Goal: Task Accomplishment & Management: Manage account settings

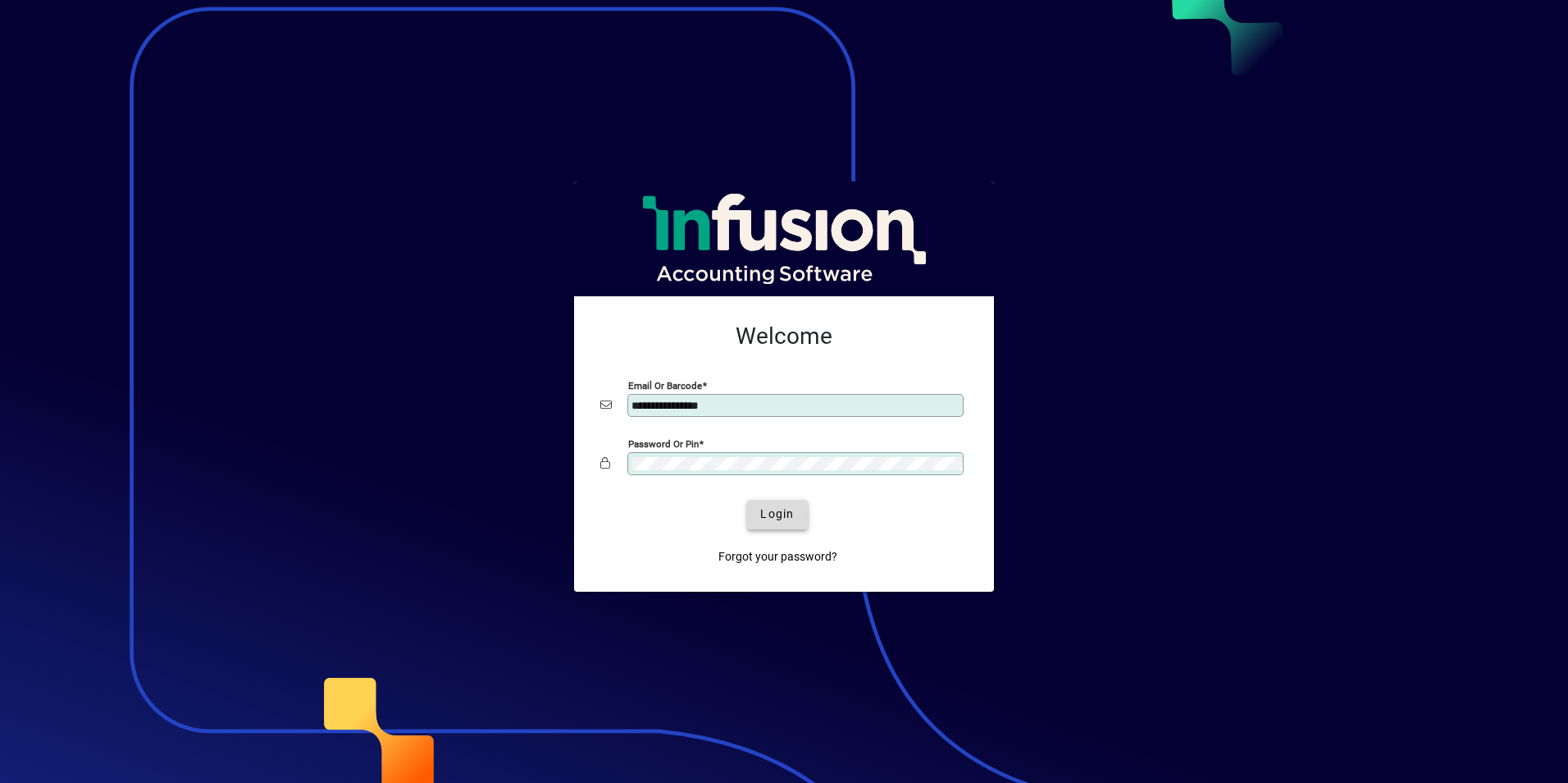
click at [790, 517] on span "Login" at bounding box center [777, 513] width 34 height 17
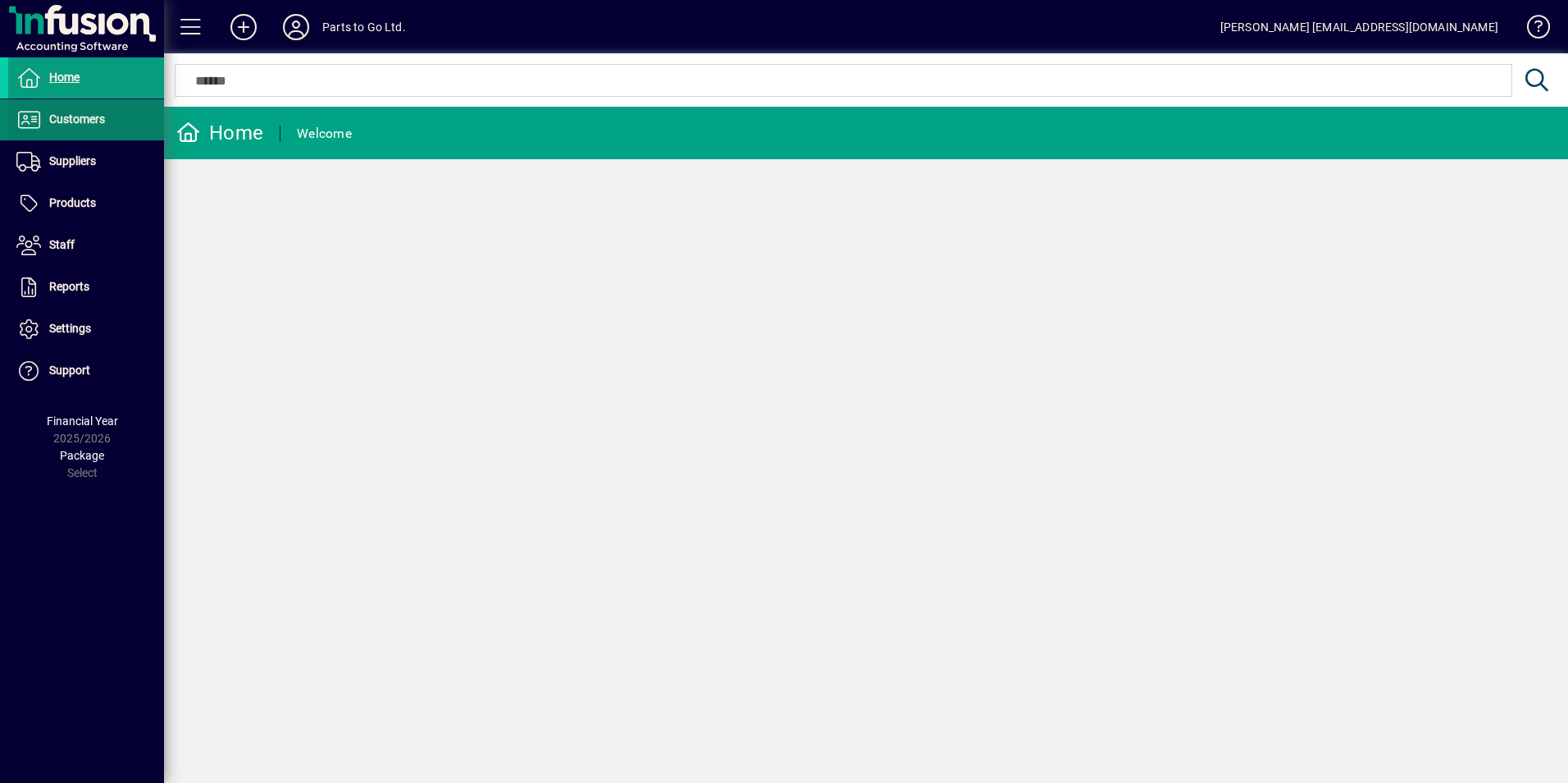
click at [90, 101] on span at bounding box center [85, 120] width 156 height 40
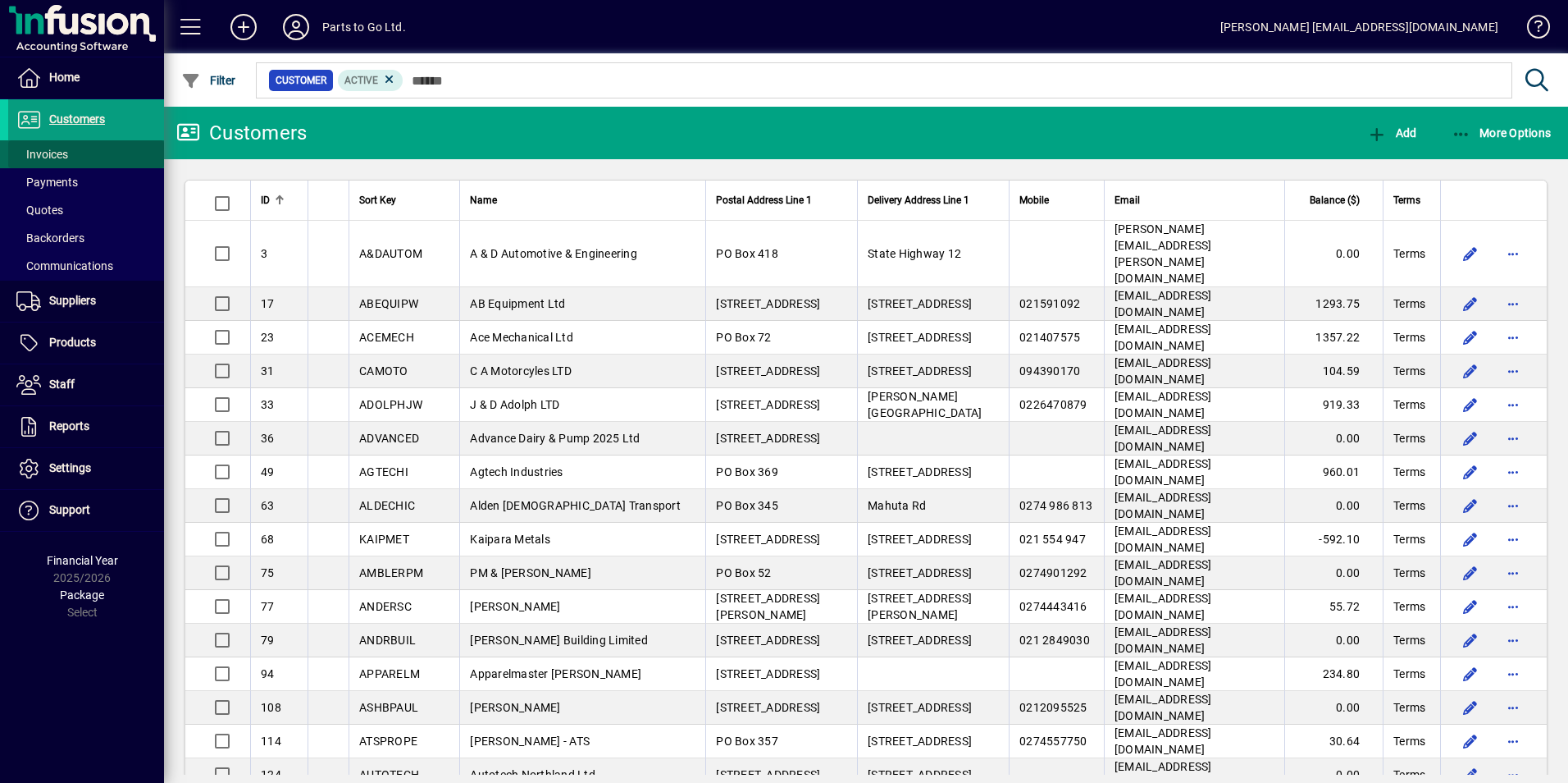
click at [47, 150] on span "Invoices" at bounding box center [43, 154] width 52 height 13
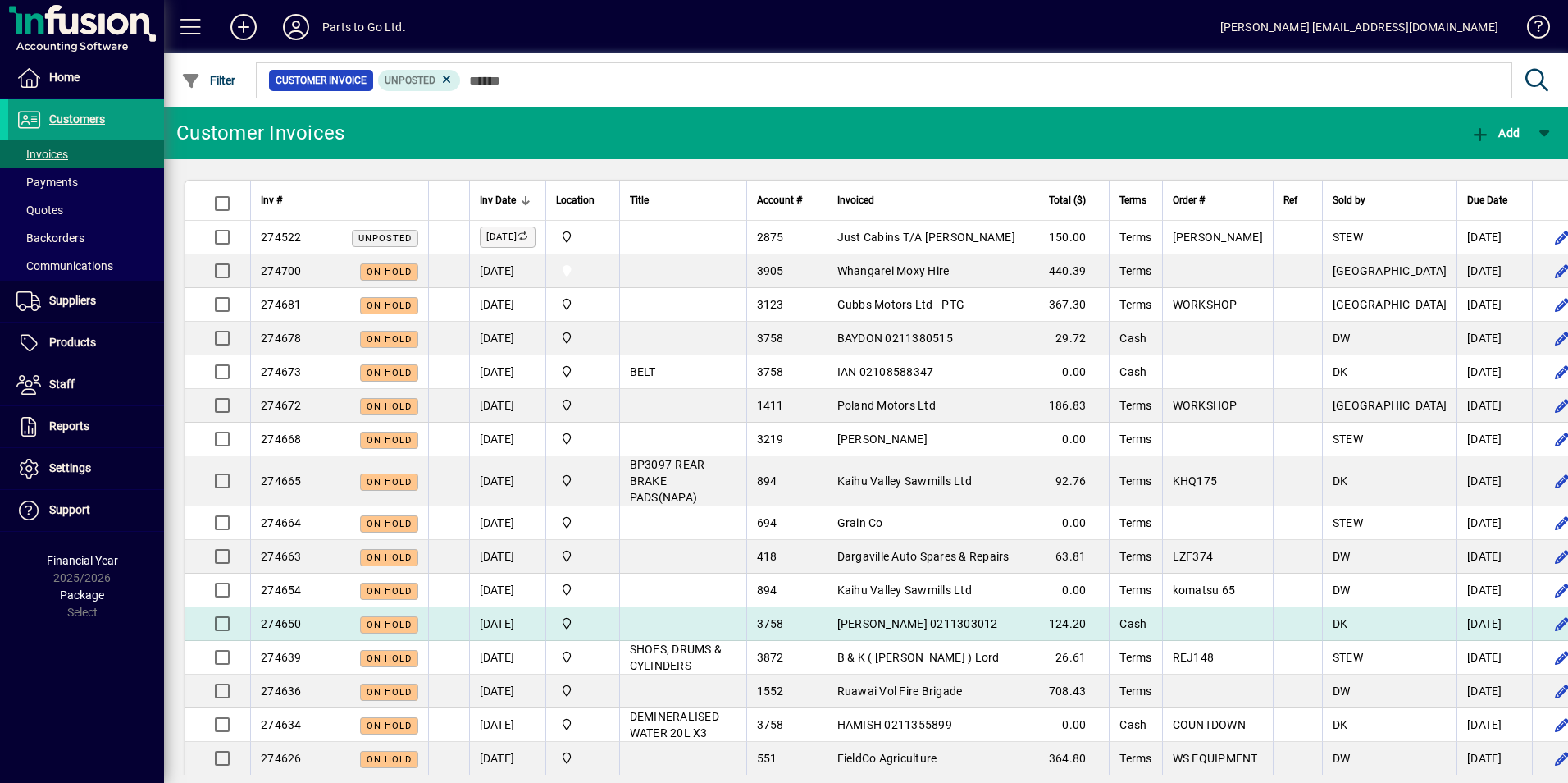
click at [984, 629] on td "[PERSON_NAME] 0211303012" at bounding box center [928, 624] width 205 height 34
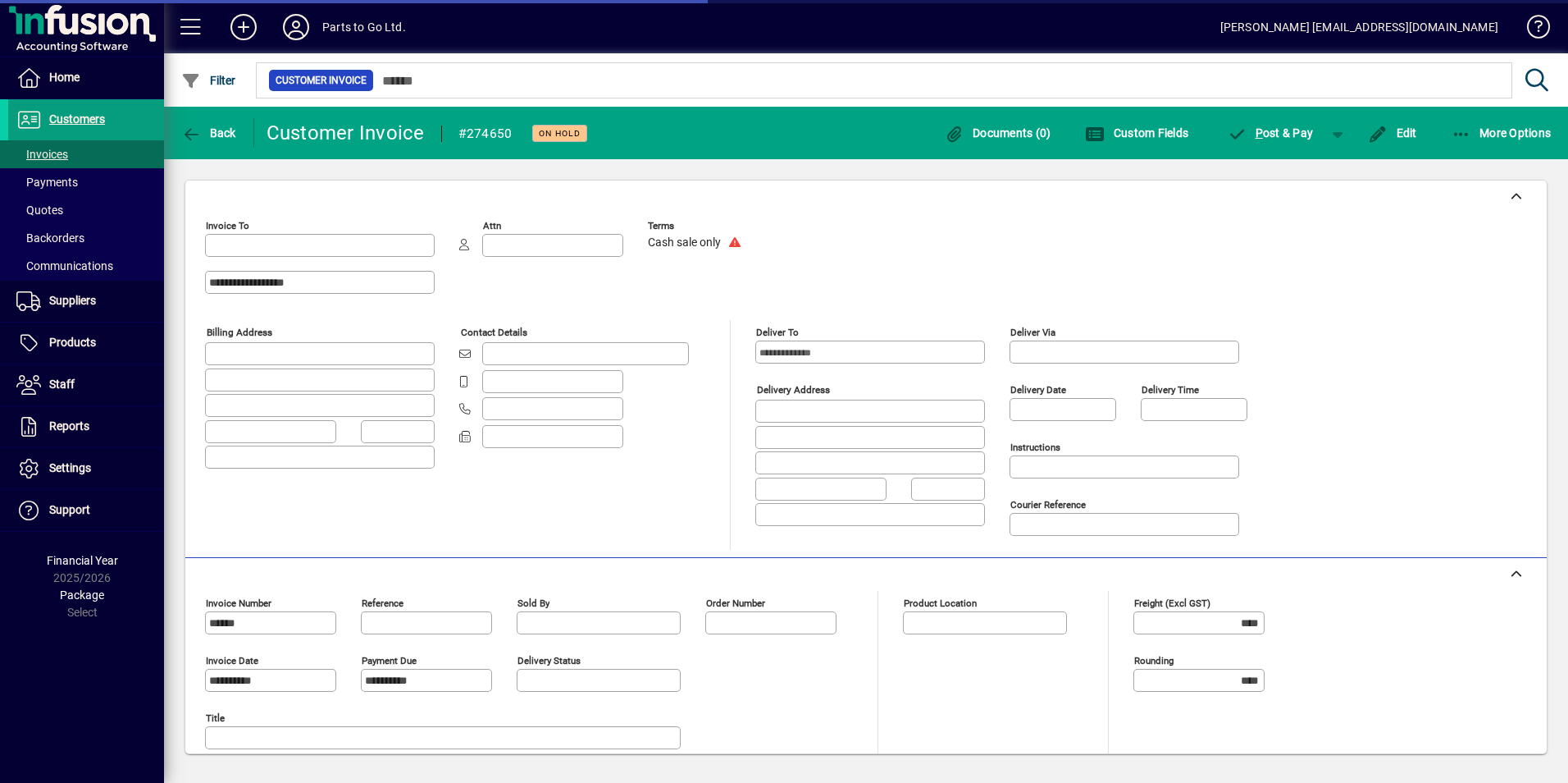
type input "**********"
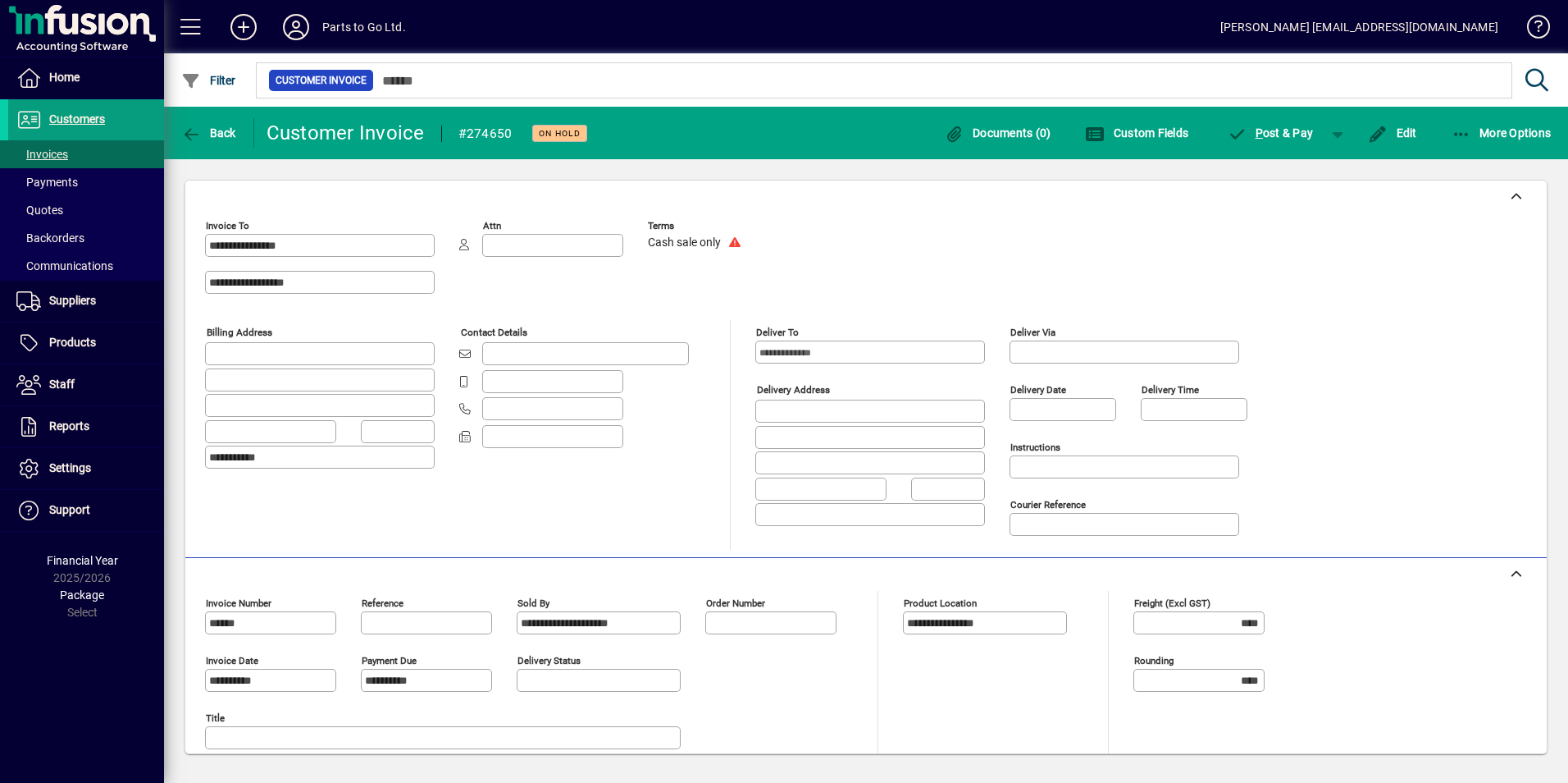
click at [198, 112] on mat-toolbar-row "Back Customer Invoice #274650 On hold Documents (0) Custom Fields P ost & Pay E…" at bounding box center [865, 132] width 1403 height 53
click at [209, 117] on span "button" at bounding box center [209, 133] width 63 height 40
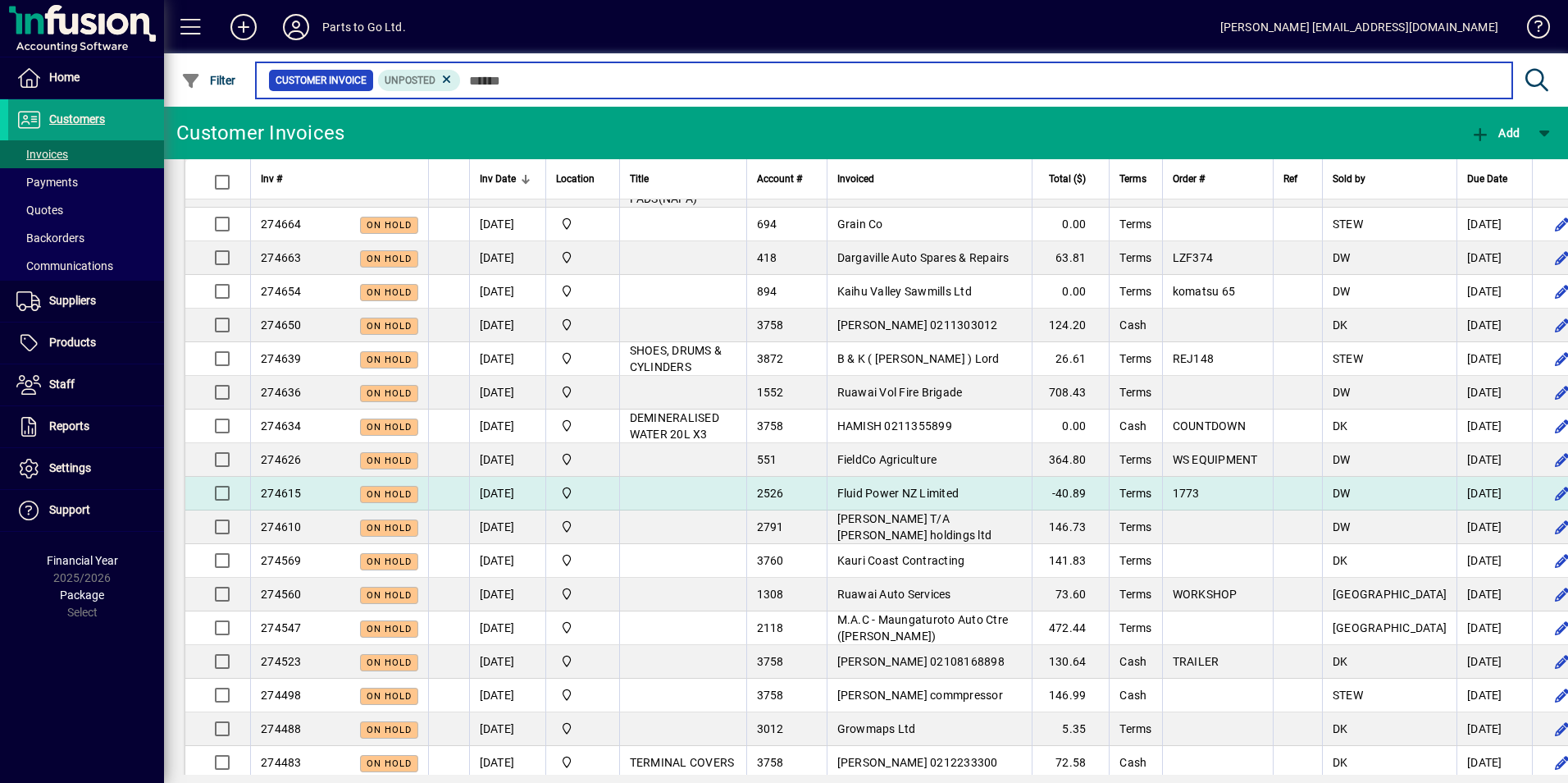
scroll to position [328, 0]
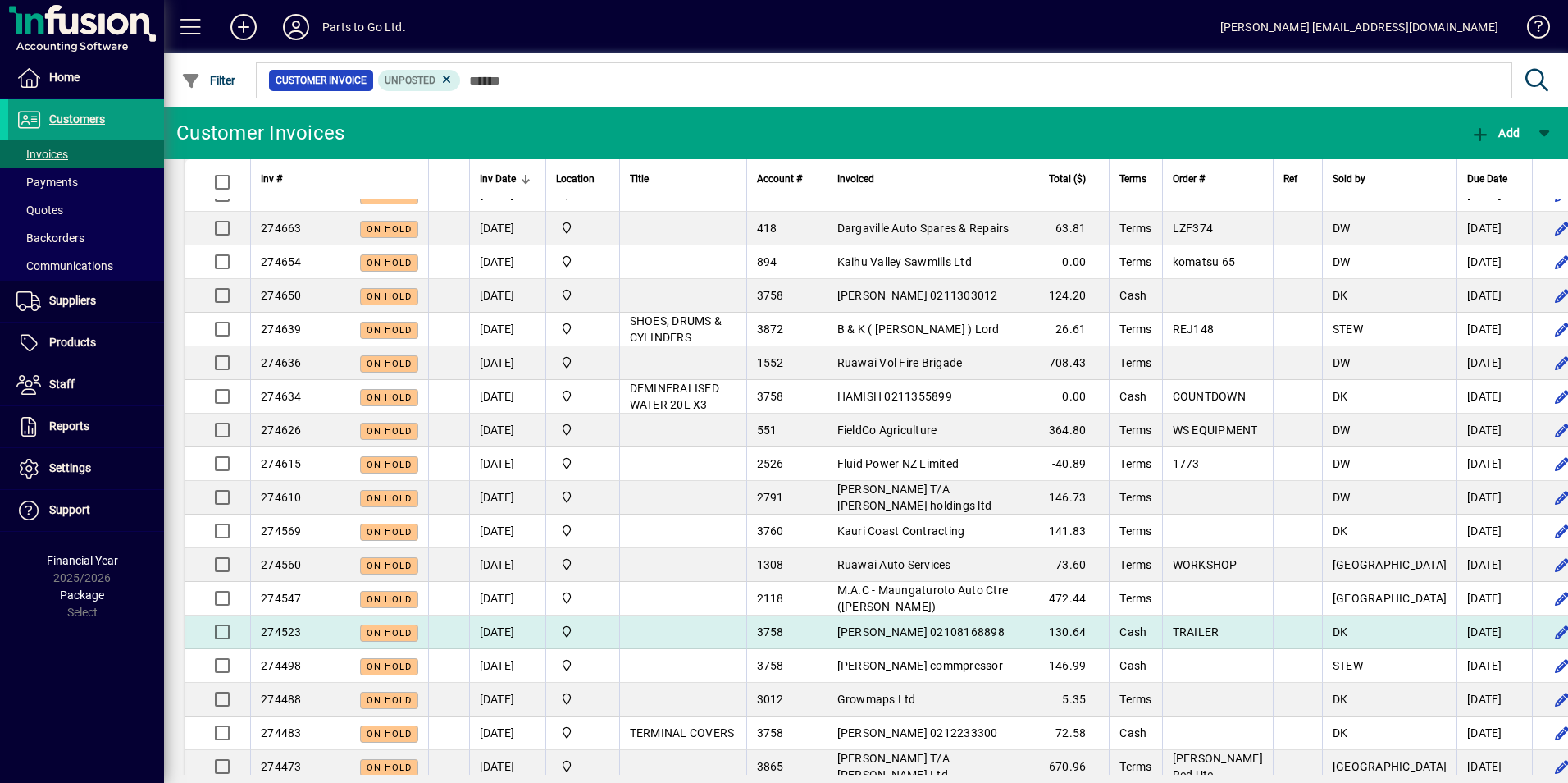
click at [703, 645] on td at bounding box center [682, 632] width 127 height 34
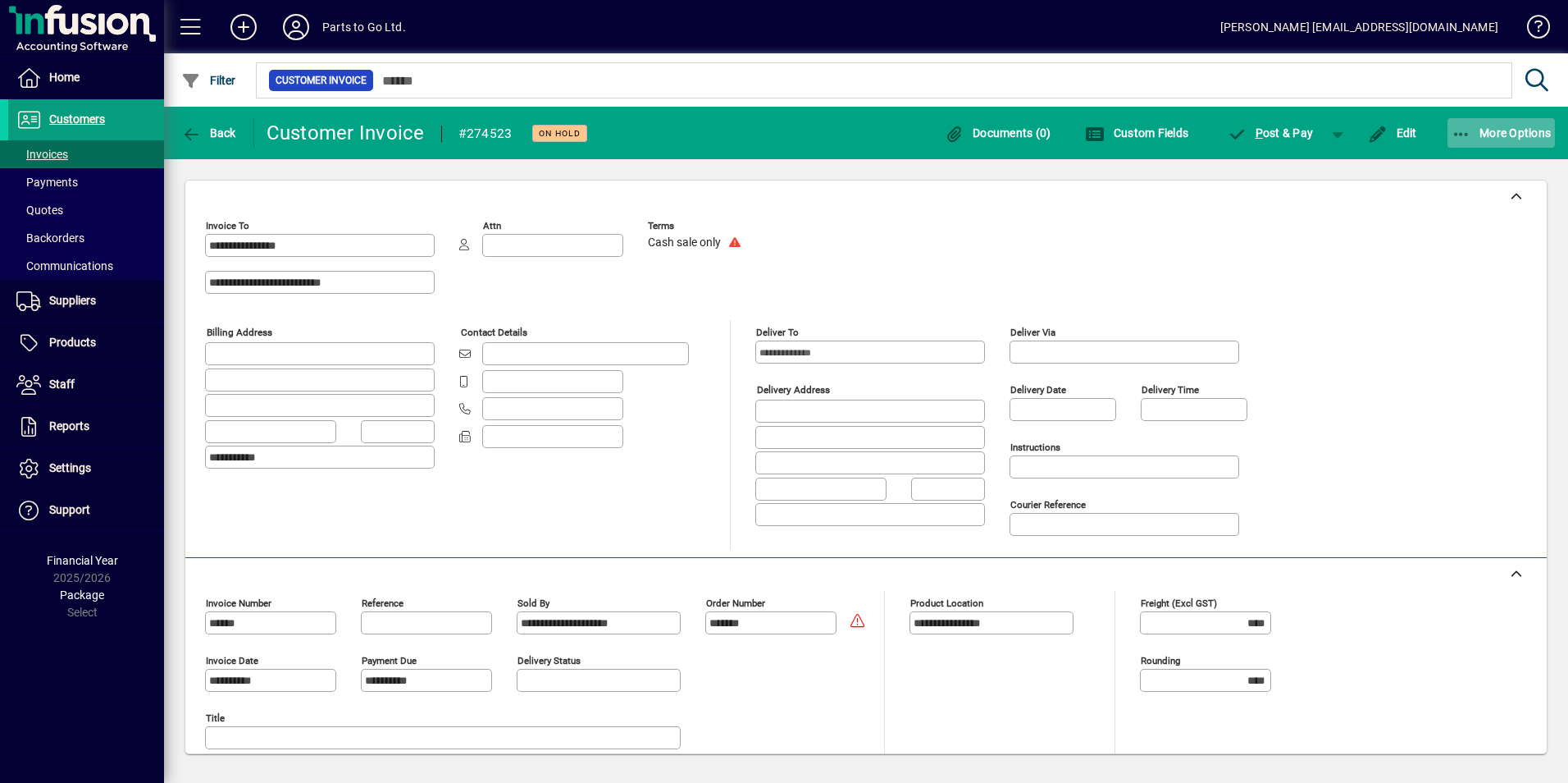
click at [1473, 133] on span "More Options" at bounding box center [1501, 132] width 100 height 13
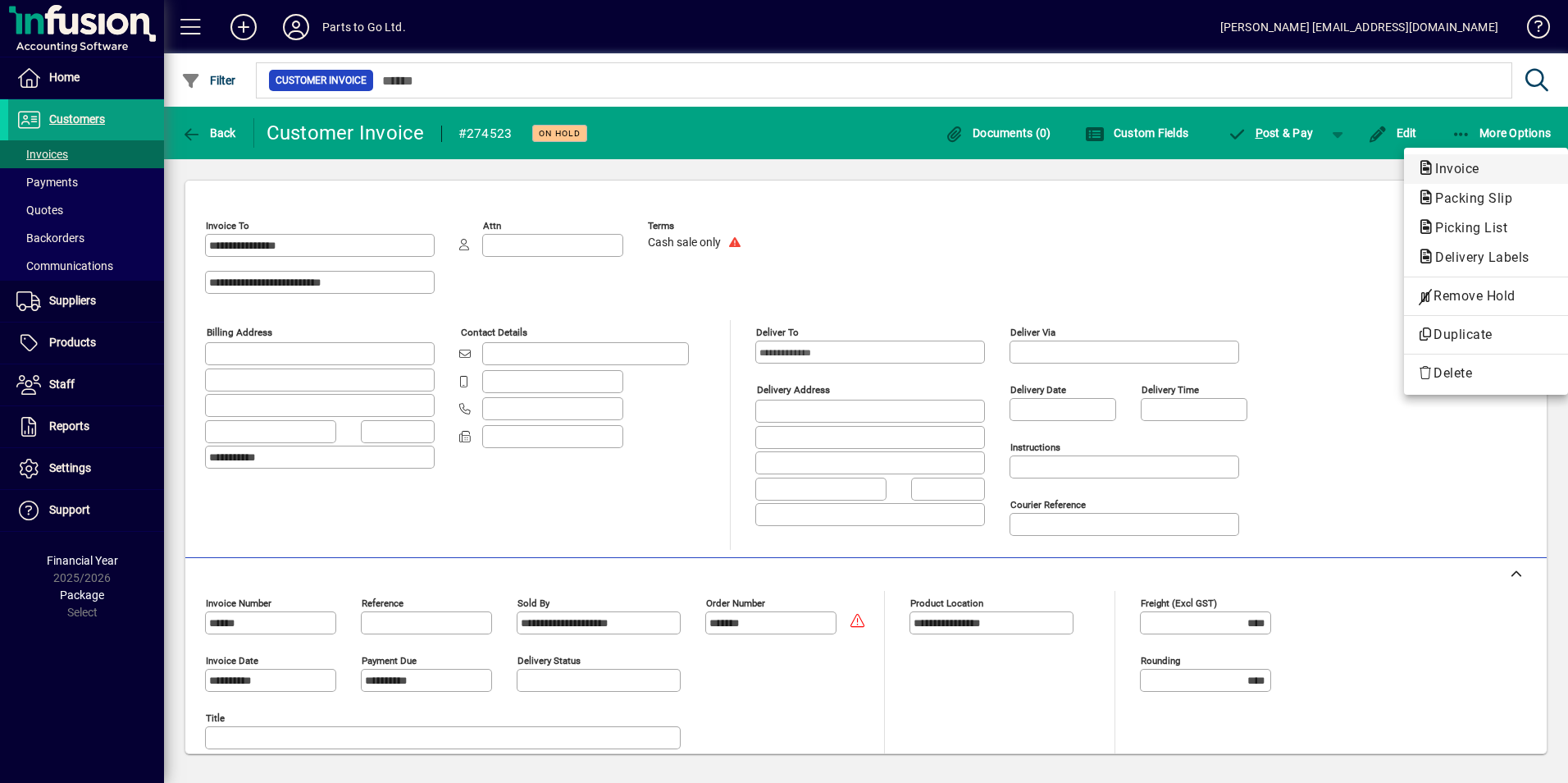
click at [1443, 172] on span "Invoice" at bounding box center [1452, 169] width 70 height 16
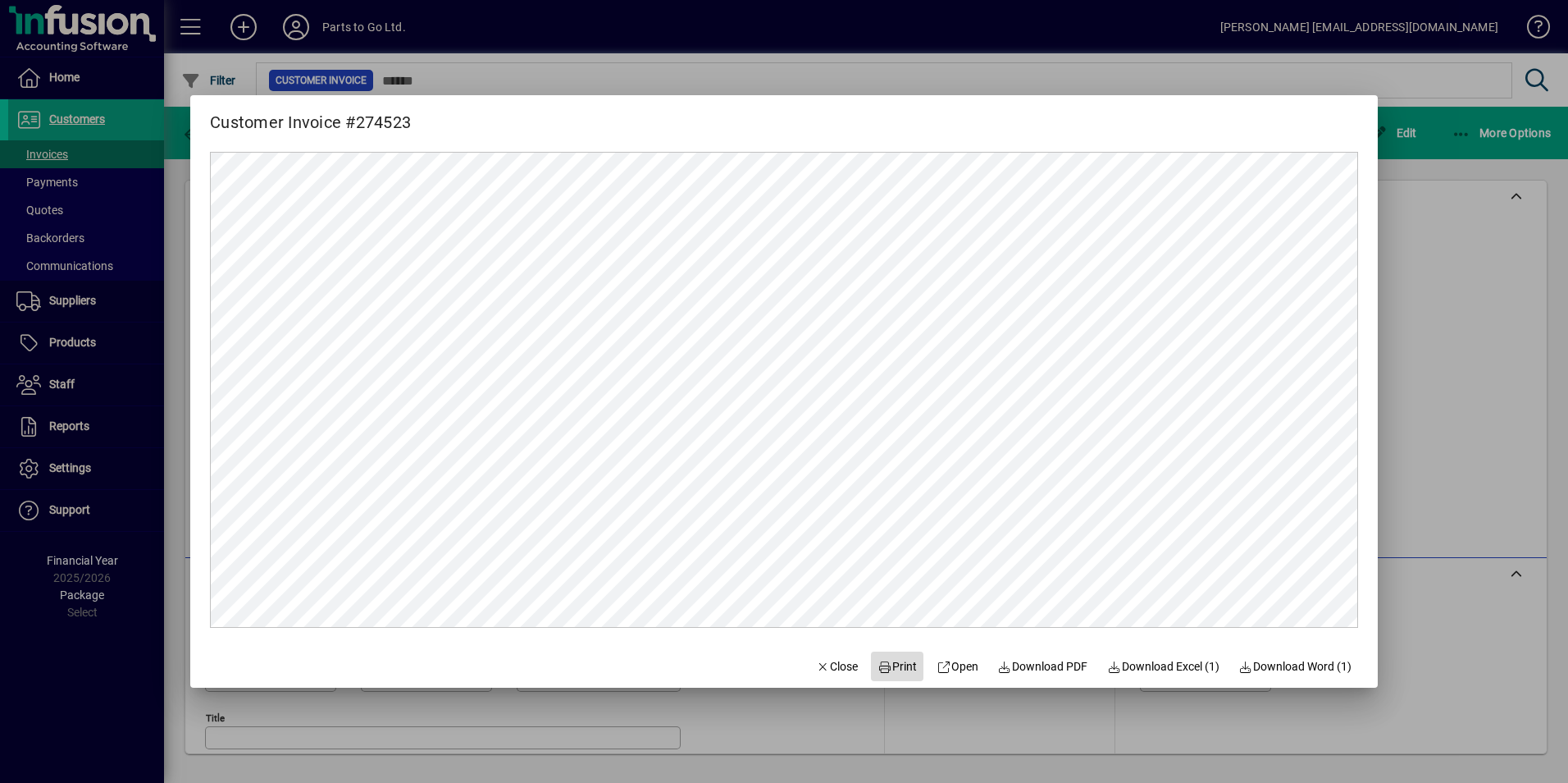
click at [886, 675] on span "Print" at bounding box center [898, 666] width 40 height 17
click at [1464, 349] on div at bounding box center [784, 391] width 1568 height 783
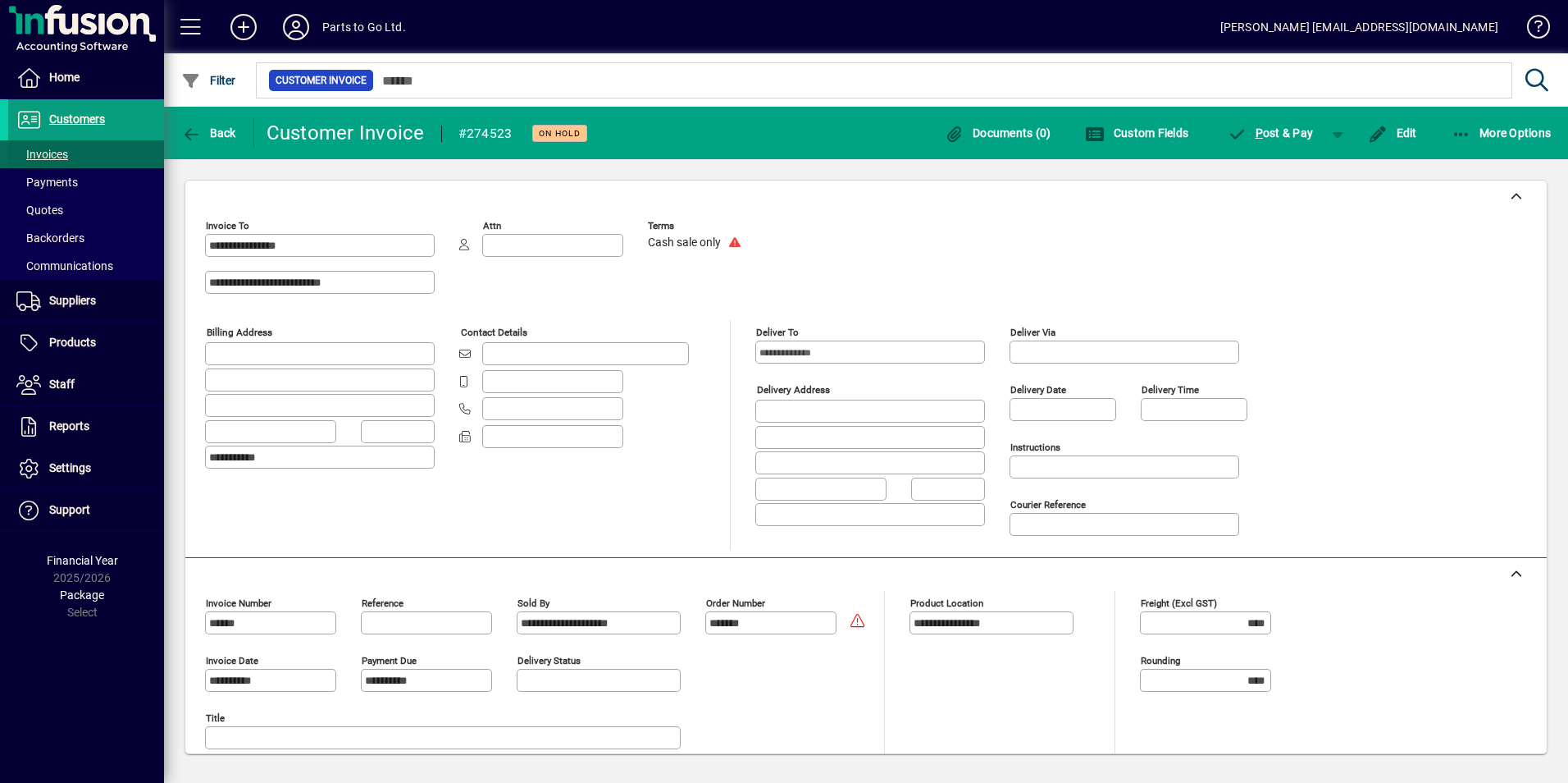
click at [40, 150] on span "Invoices" at bounding box center [43, 154] width 52 height 13
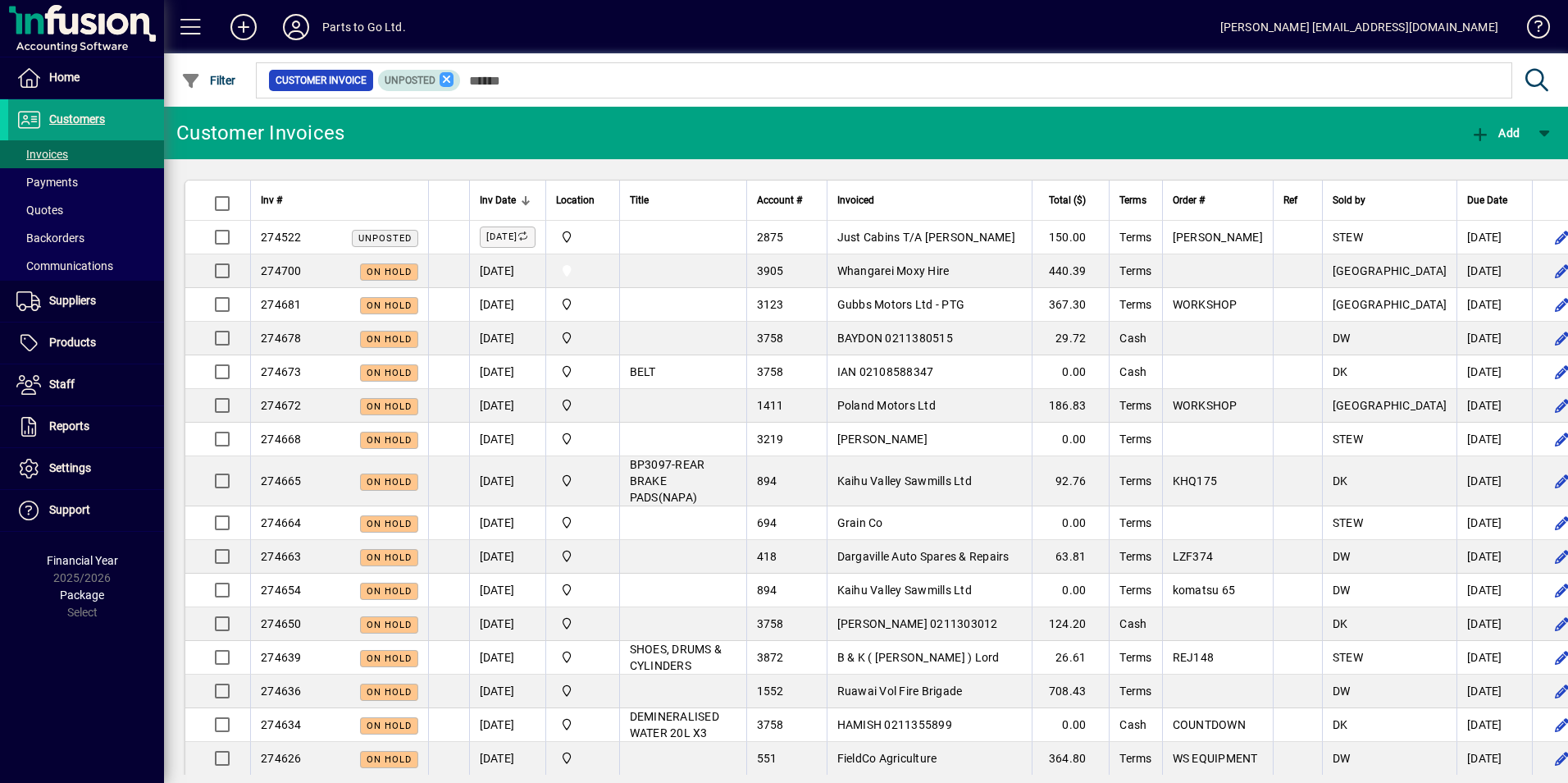
click at [442, 86] on icon at bounding box center [446, 79] width 15 height 15
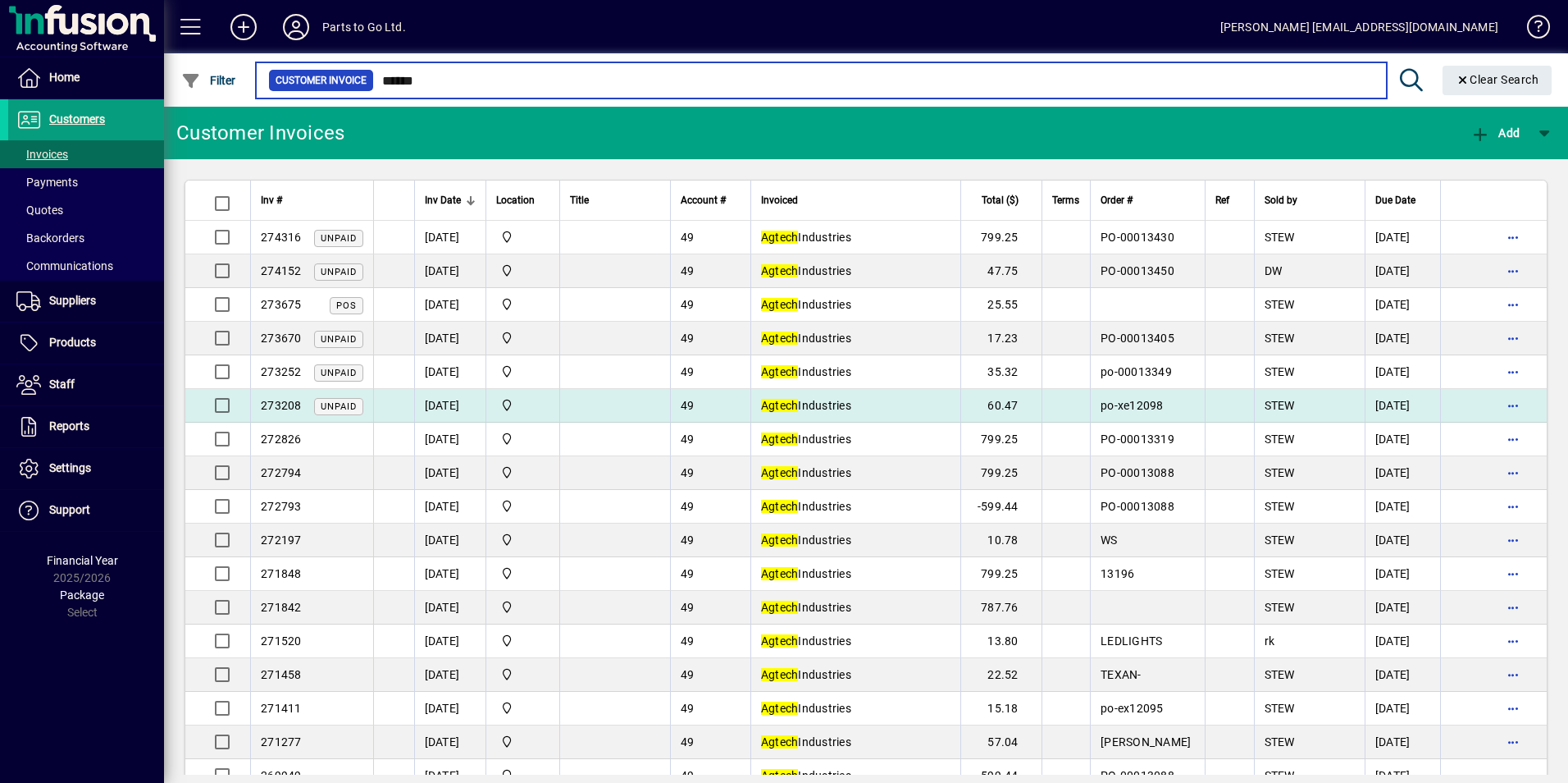
type input "******"
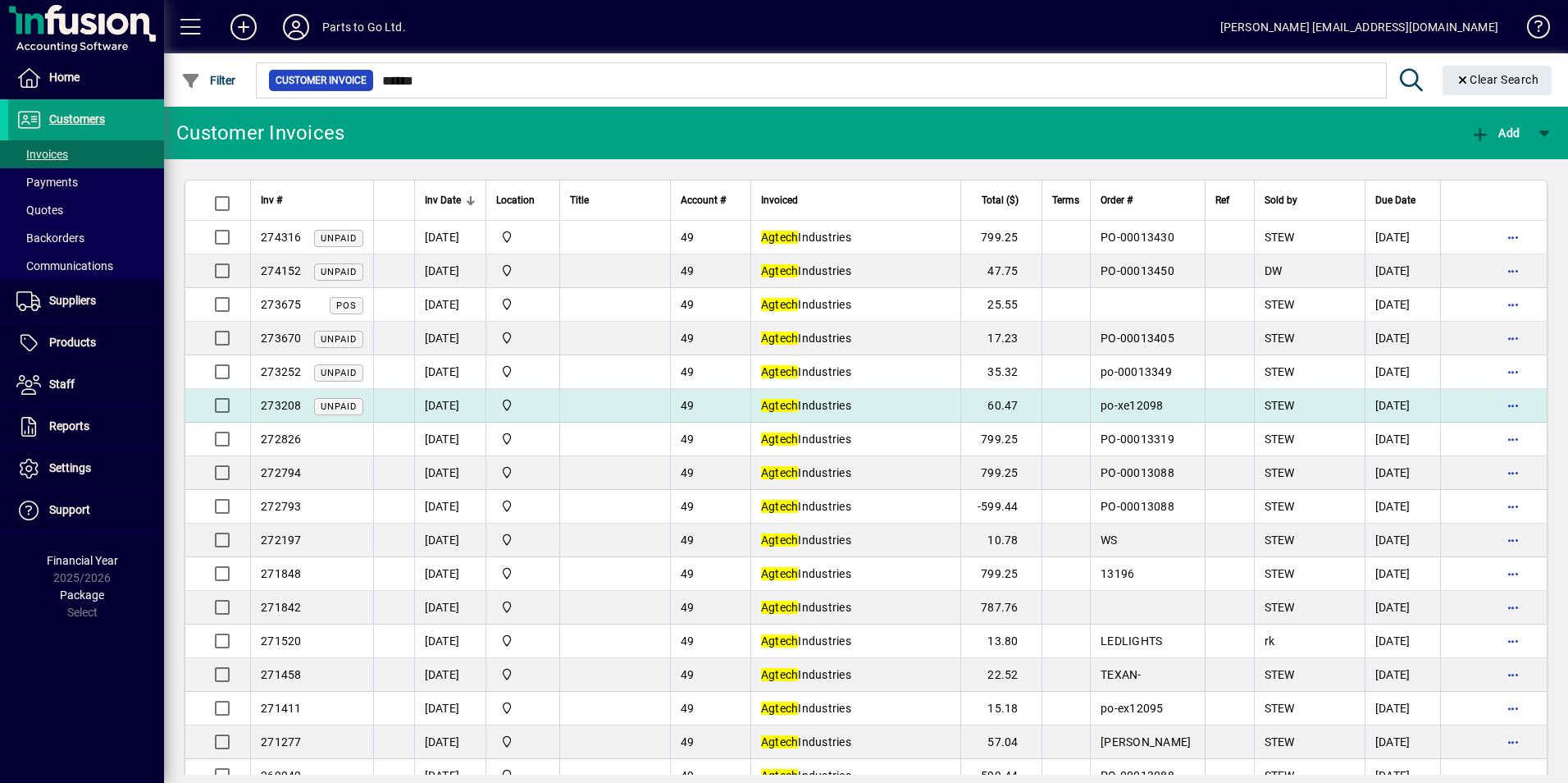
click at [939, 409] on td "Agtech Industries" at bounding box center [855, 406] width 210 height 34
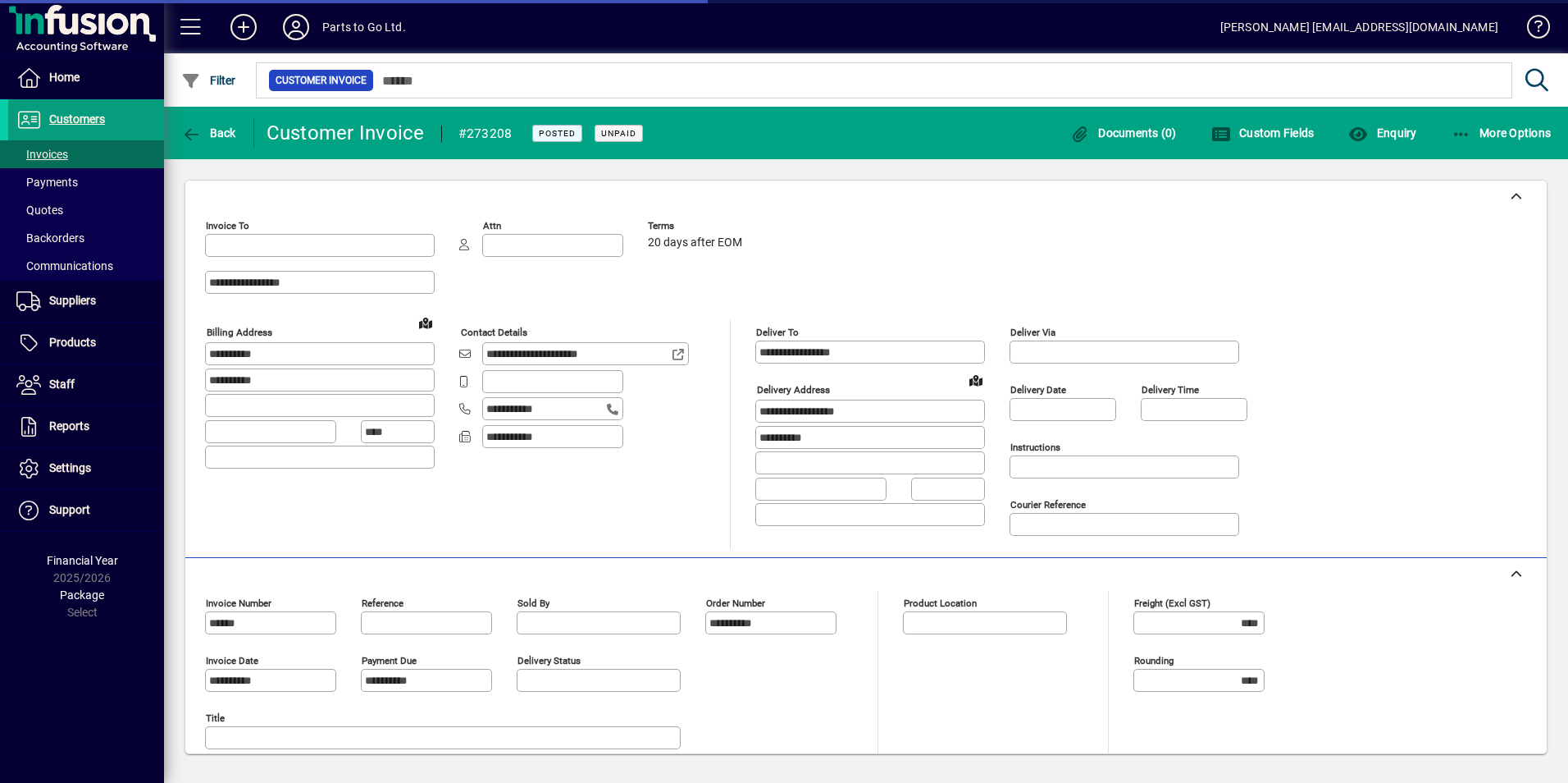
type input "**********"
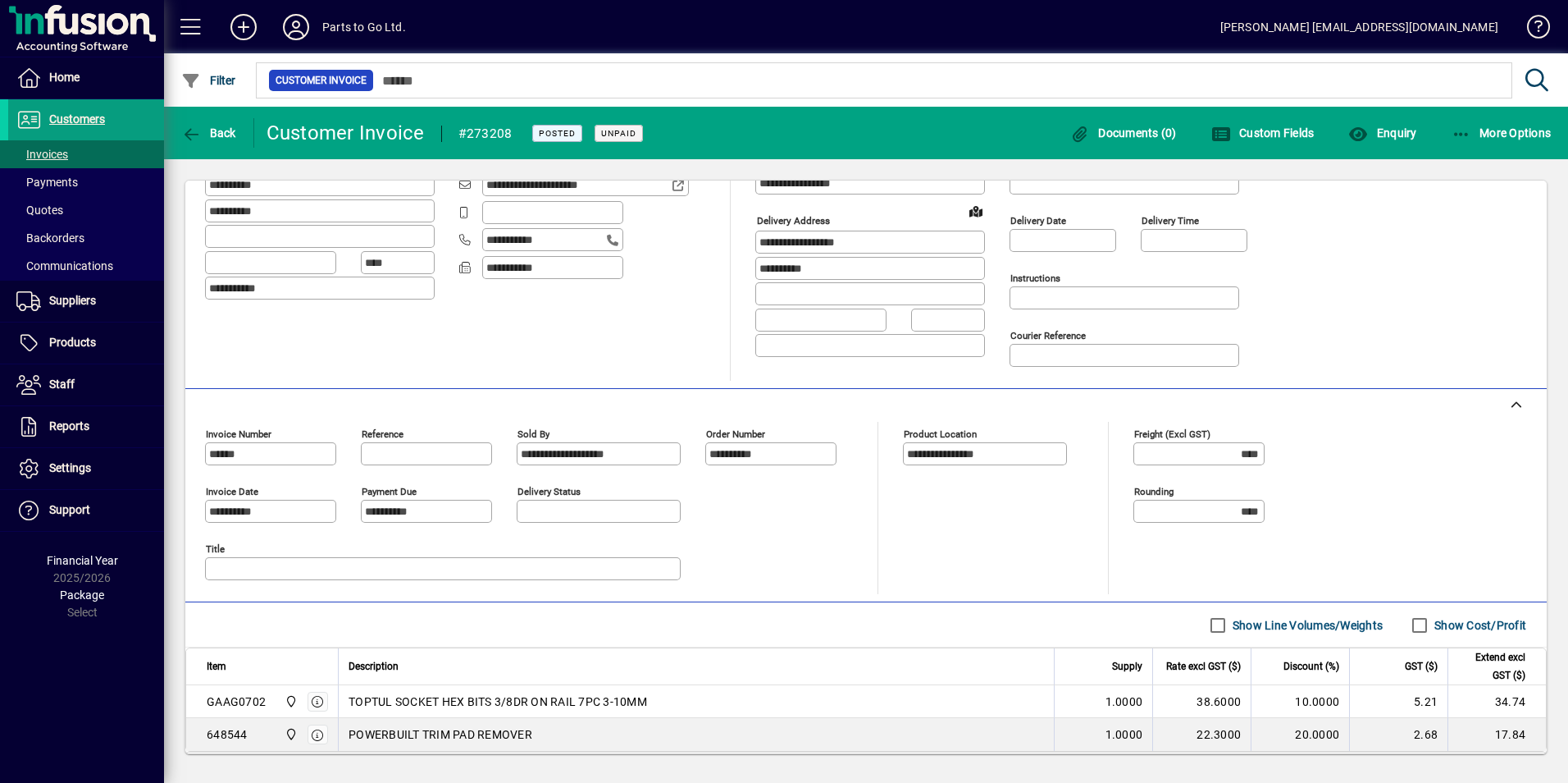
scroll to position [246, 0]
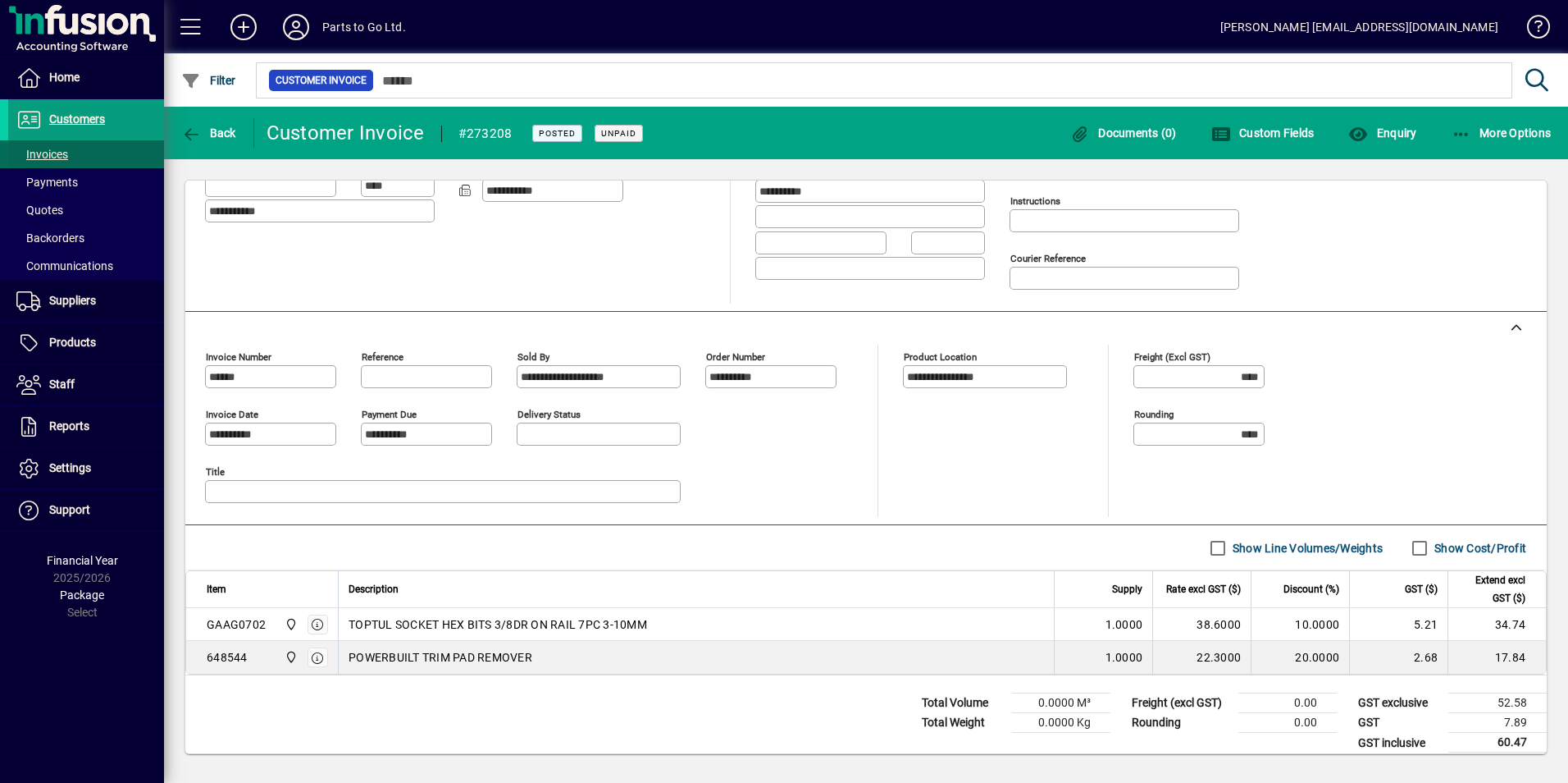
click at [43, 152] on span "Invoices" at bounding box center [43, 154] width 52 height 13
